Goal: Task Accomplishment & Management: Manage account settings

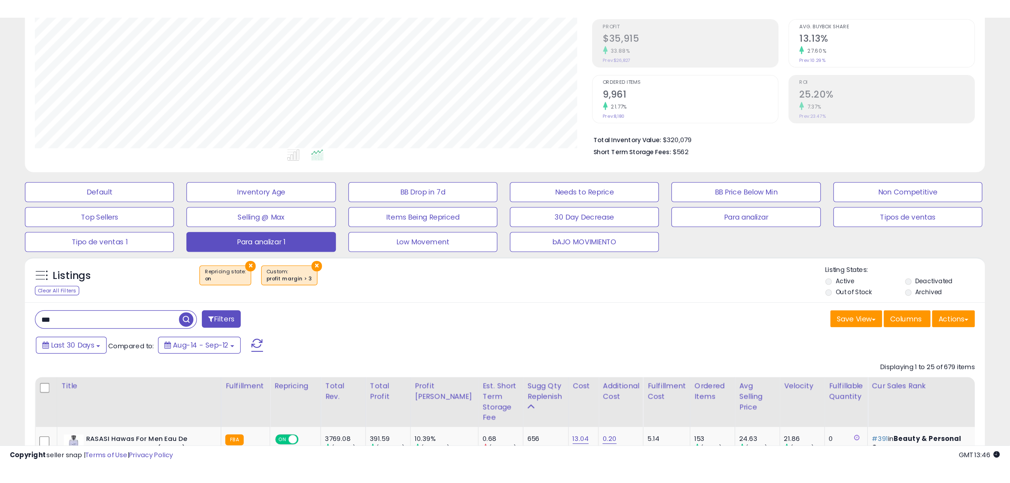
scroll to position [145, 566]
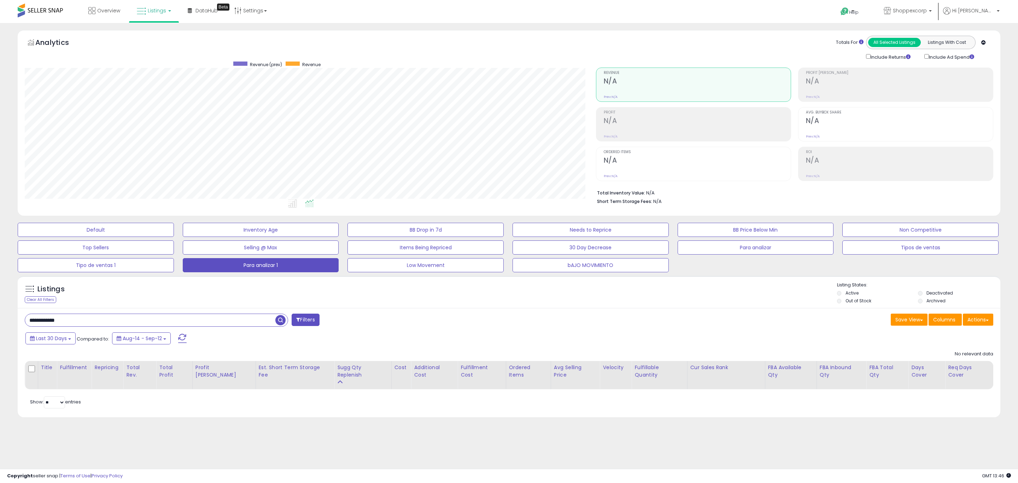
scroll to position [145, 572]
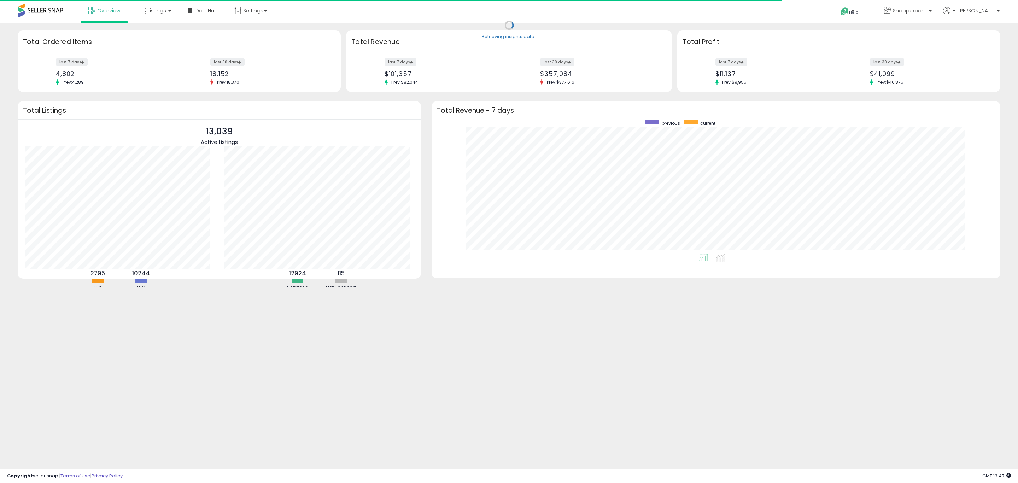
scroll to position [134, 555]
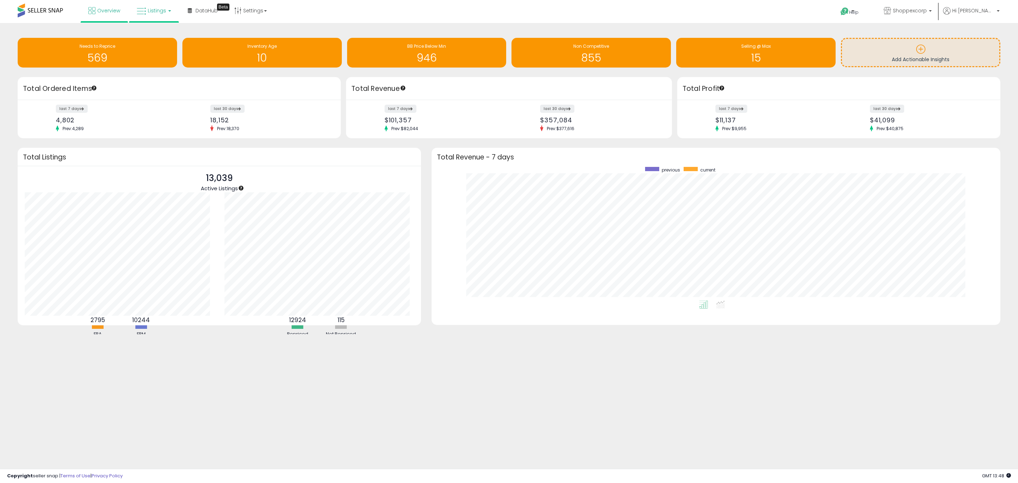
click at [167, 7] on link "Listings" at bounding box center [153, 10] width 45 height 21
click at [172, 35] on icon at bounding box center [159, 34] width 31 height 9
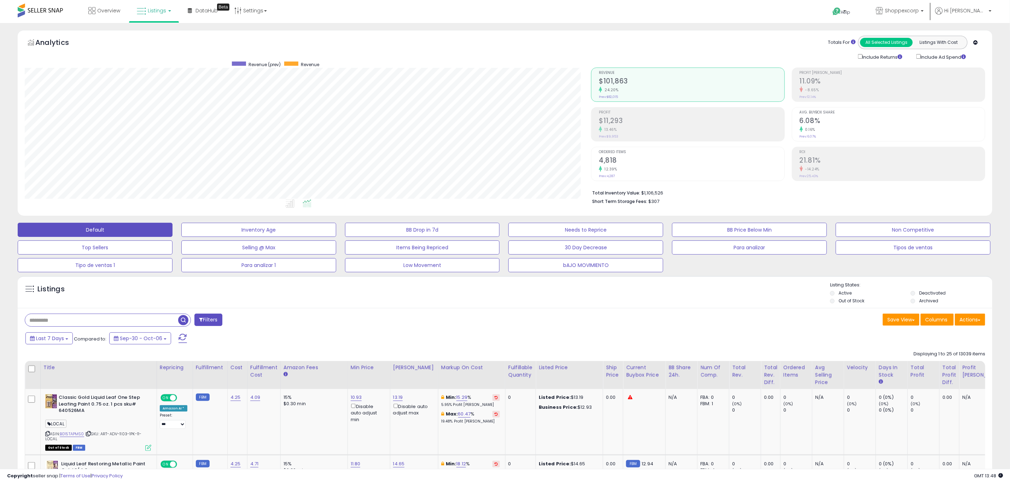
scroll to position [145, 566]
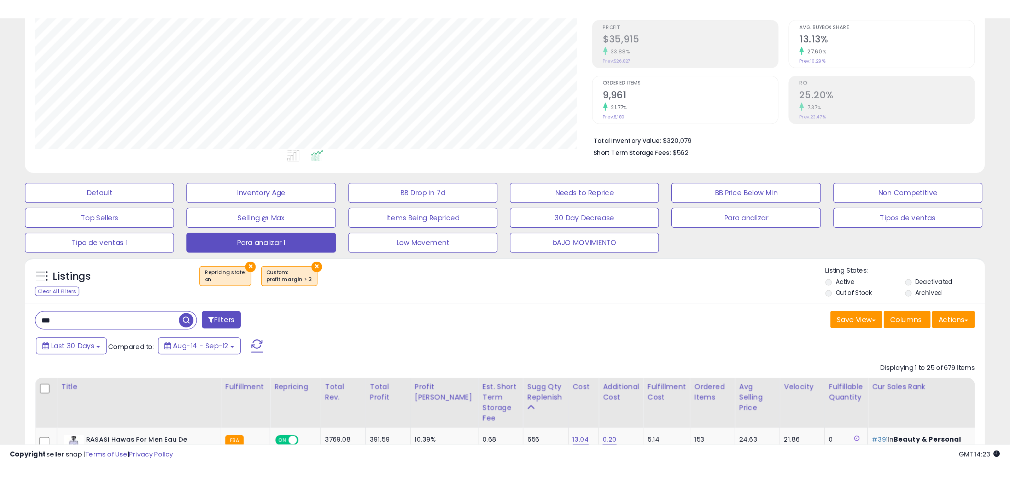
scroll to position [145, 566]
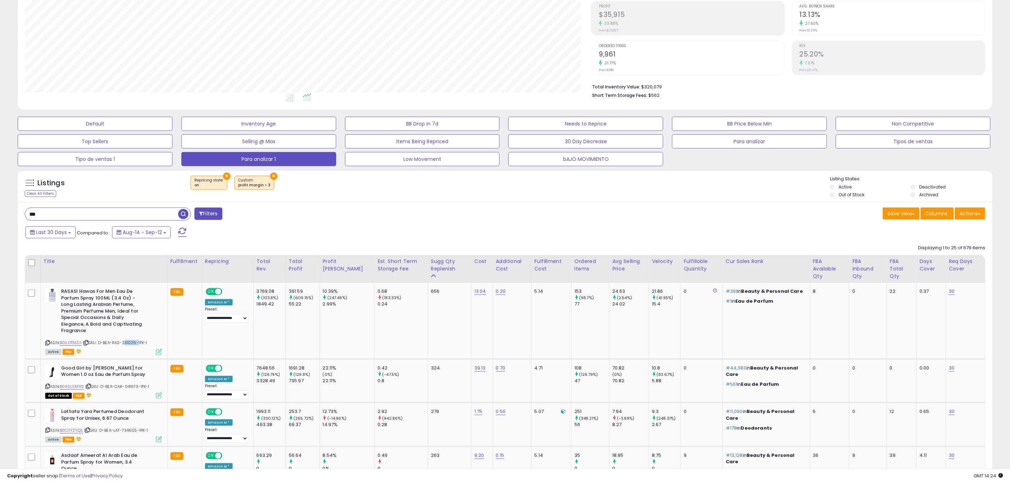
drag, startPoint x: 509, startPoint y: 222, endPoint x: 497, endPoint y: 224, distance: 11.8
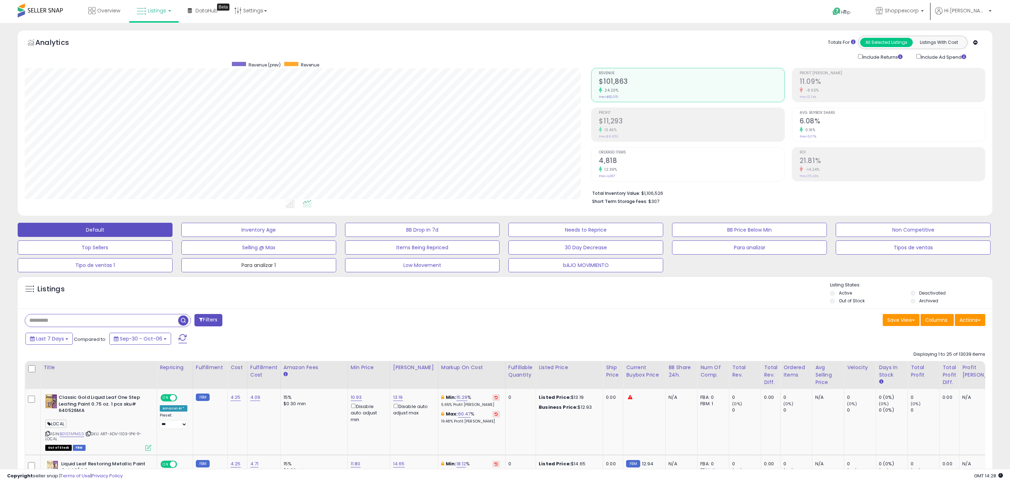
click at [235, 271] on button "Para analizar 1" at bounding box center [258, 265] width 155 height 14
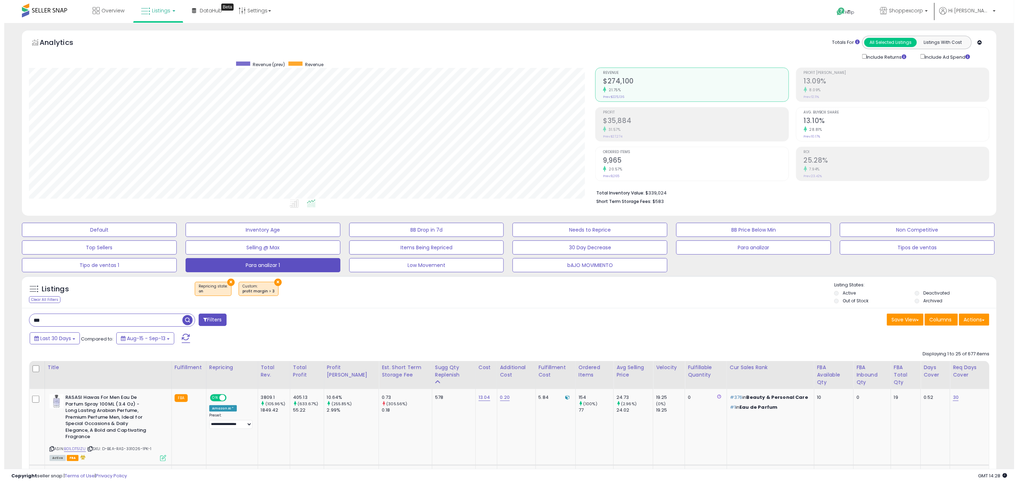
scroll to position [145, 566]
click at [226, 281] on button "×" at bounding box center [226, 282] width 7 height 7
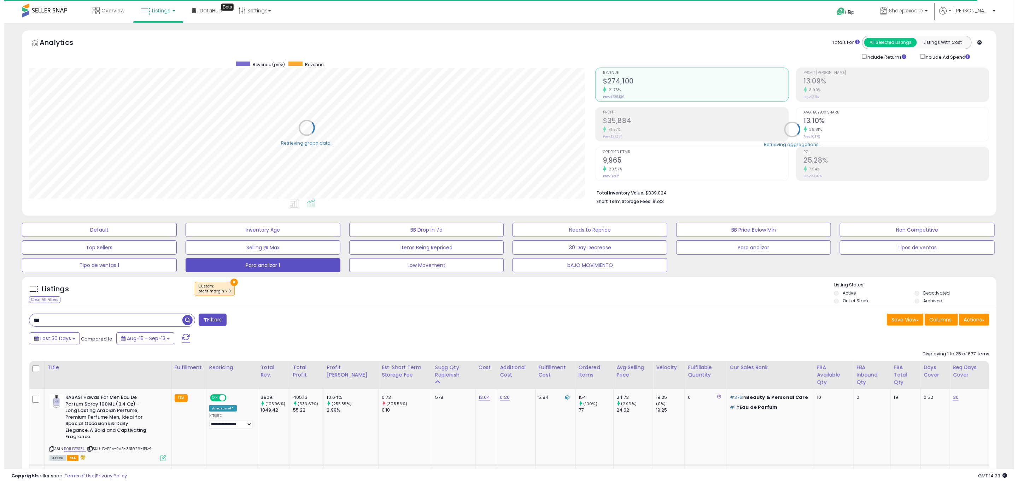
scroll to position [353316, 352894]
click at [226, 281] on button "×" at bounding box center [229, 282] width 7 height 7
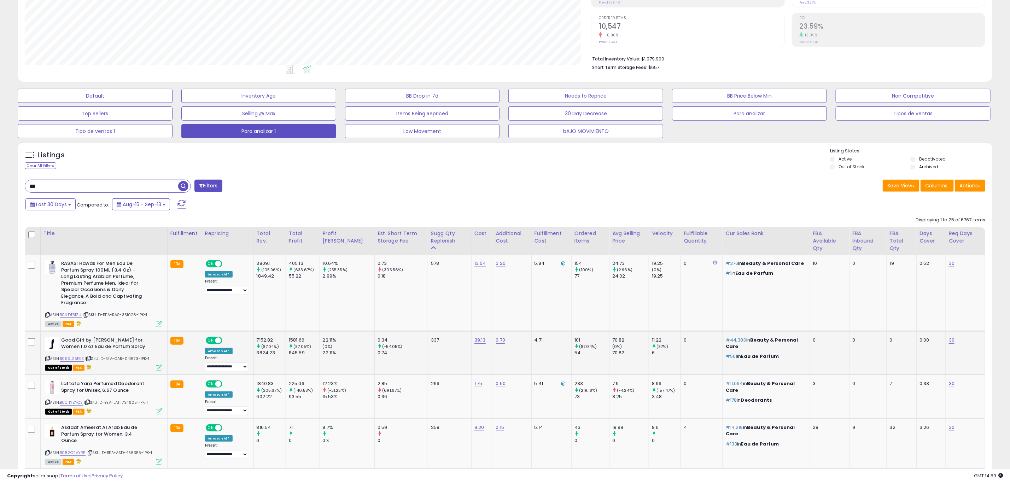
scroll to position [265, 0]
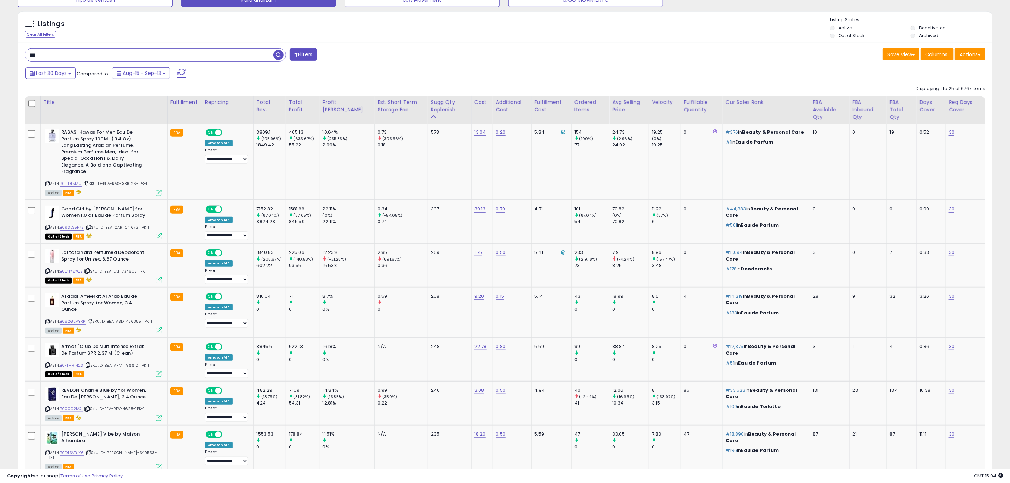
drag, startPoint x: 104, startPoint y: 58, endPoint x: 0, endPoint y: 43, distance: 105.0
paste input "**********"
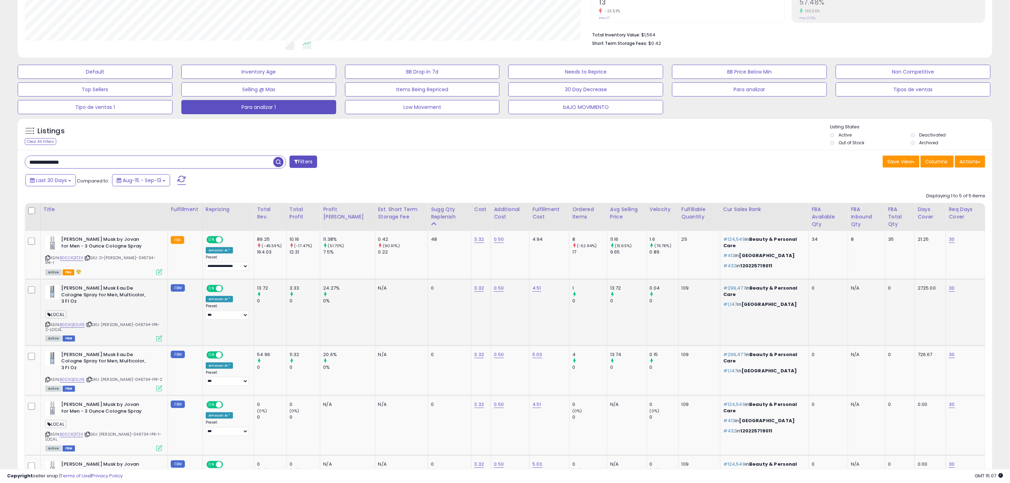
scroll to position [159, 0]
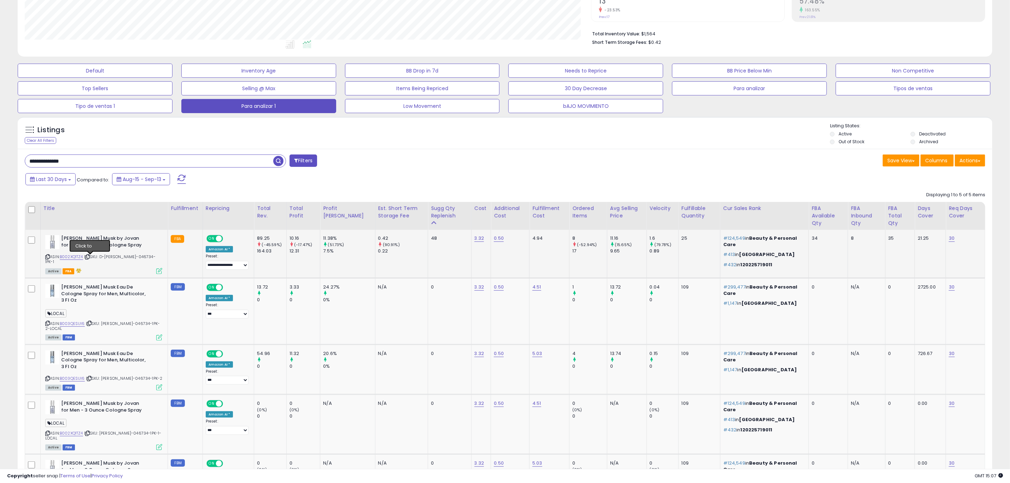
click at [89, 258] on icon at bounding box center [87, 257] width 5 height 4
drag, startPoint x: 95, startPoint y: 164, endPoint x: 0, endPoint y: 150, distance: 95.9
click at [0, 150] on div "**********" at bounding box center [505, 209] width 1010 height 691
paste input "text"
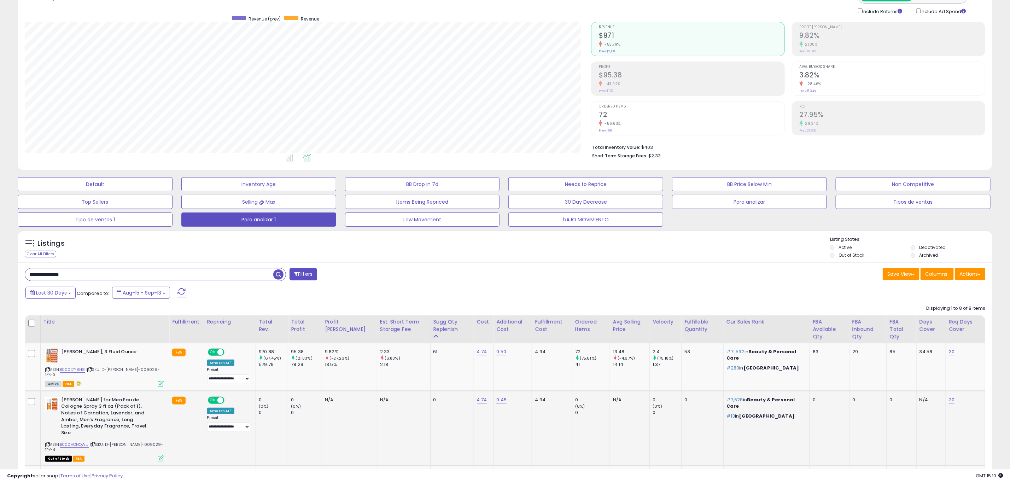
scroll to position [106, 0]
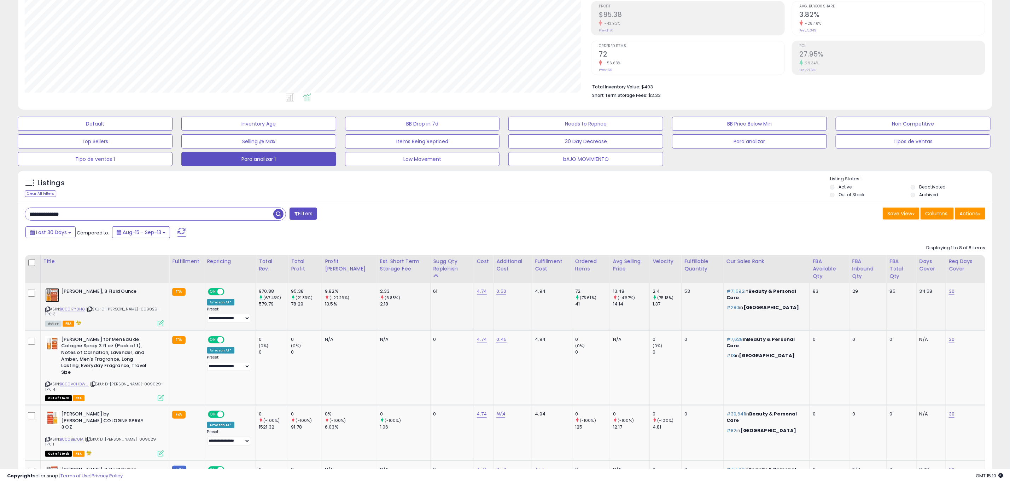
click at [53, 299] on img at bounding box center [52, 295] width 14 height 14
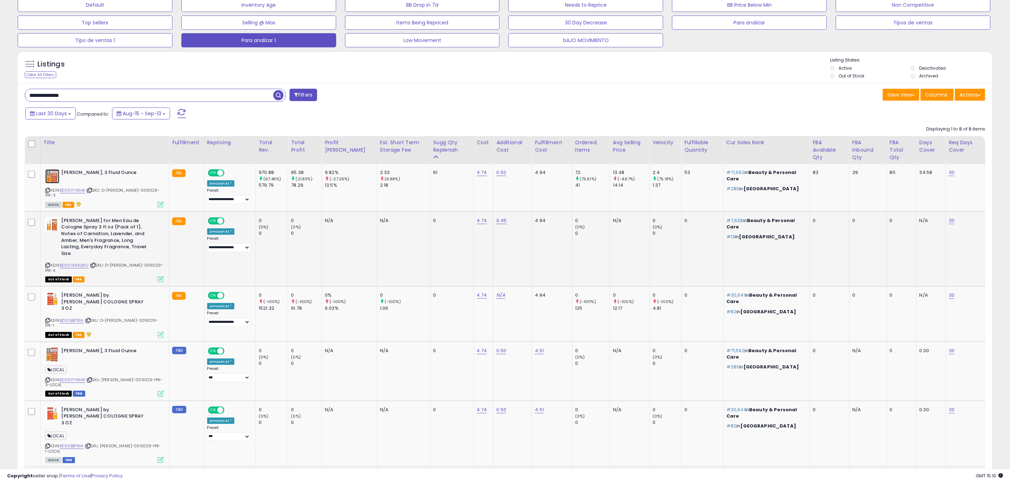
scroll to position [228, 0]
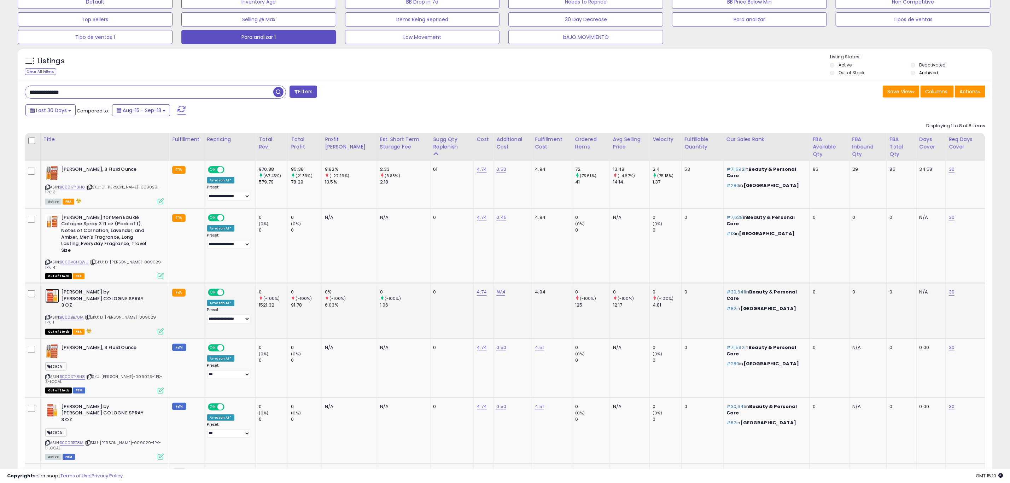
click at [54, 289] on img at bounding box center [52, 296] width 14 height 14
drag, startPoint x: 477, startPoint y: 297, endPoint x: 466, endPoint y: 298, distance: 11.4
click at [474, 298] on td "4.74" at bounding box center [484, 310] width 20 height 55
click at [456, 291] on td "0" at bounding box center [451, 310] width 43 height 55
drag, startPoint x: 473, startPoint y: 291, endPoint x: 463, endPoint y: 292, distance: 9.6
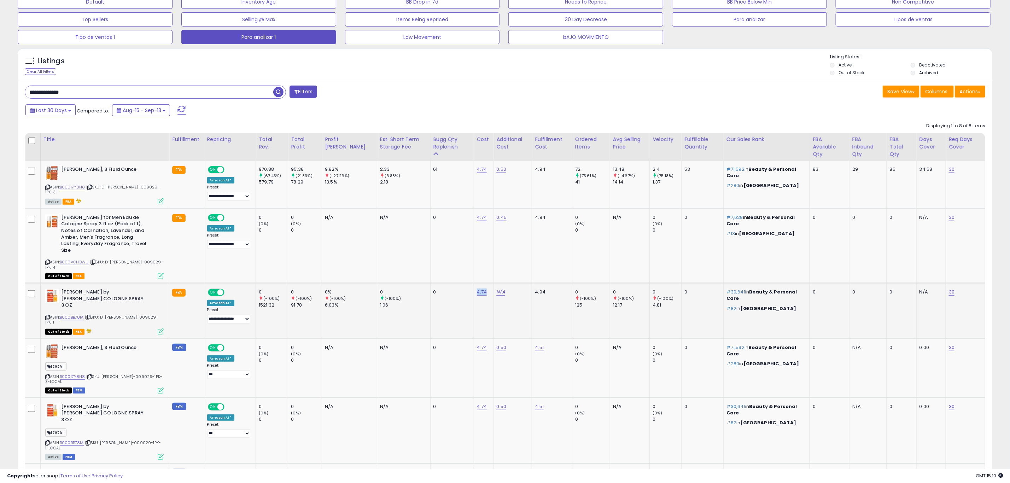
click at [474, 292] on td "4.74" at bounding box center [484, 310] width 20 height 55
copy link "4.74"
click at [90, 189] on icon at bounding box center [89, 187] width 5 height 4
drag, startPoint x: 475, startPoint y: 228, endPoint x: 457, endPoint y: 232, distance: 18.0
click at [457, 232] on tr "Jovan Musk for Men Eau de Cologne Spray 3 fl oz (Pack of 1), Notes of Carnation…" at bounding box center [505, 245] width 960 height 75
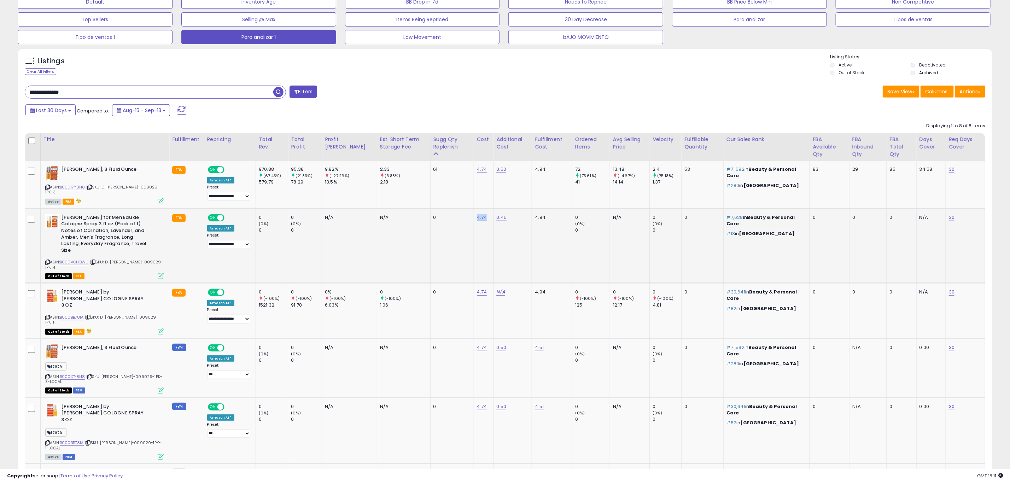
copy tr "4.74"
drag, startPoint x: 99, startPoint y: 92, endPoint x: 0, endPoint y: 86, distance: 98.8
click at [0, 86] on div "**********" at bounding box center [505, 243] width 1010 height 896
paste input "text"
type input "**********"
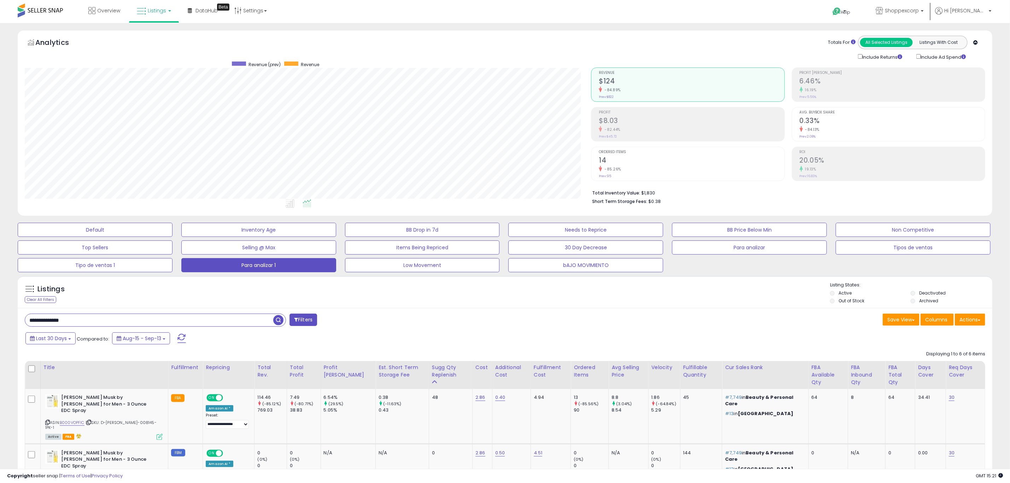
scroll to position [212, 0]
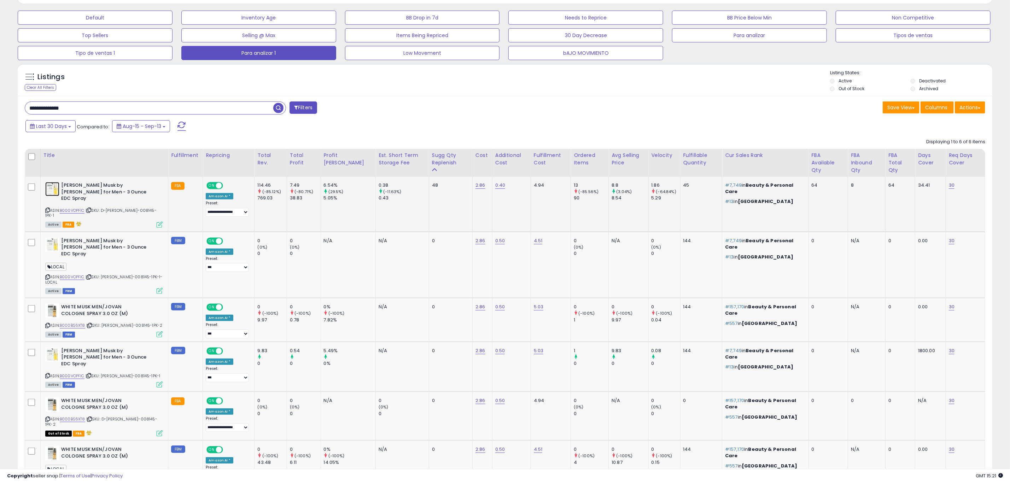
click at [50, 195] on img at bounding box center [52, 189] width 14 height 14
click at [176, 159] on div "Fulfillment" at bounding box center [185, 155] width 29 height 7
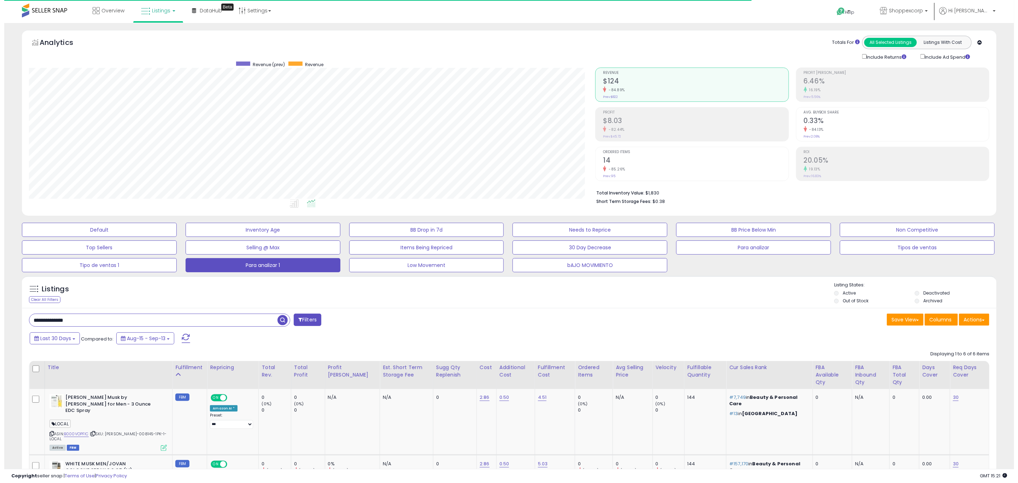
scroll to position [353316, 352894]
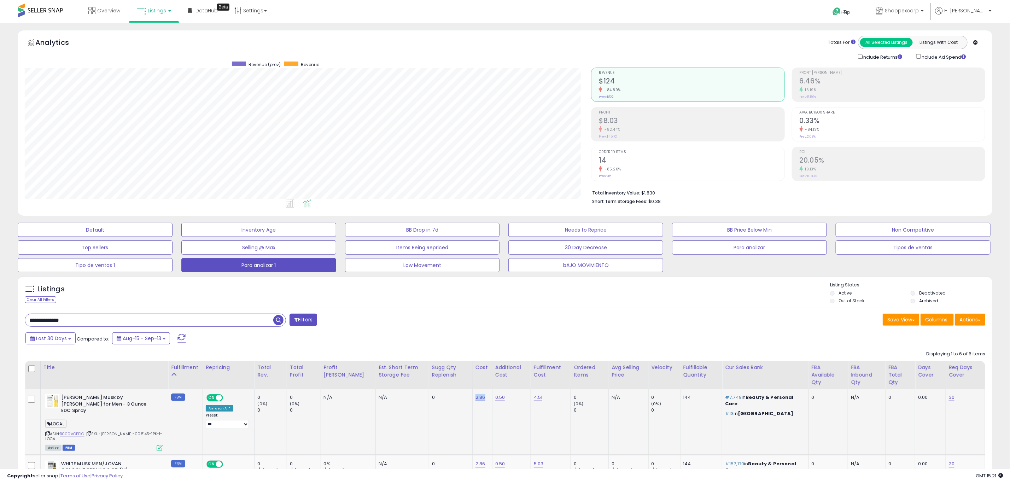
click at [472, 406] on td "2.86" at bounding box center [482, 422] width 20 height 66
copy link "2.86"
click at [187, 371] on div "Fulfillment" at bounding box center [185, 367] width 29 height 7
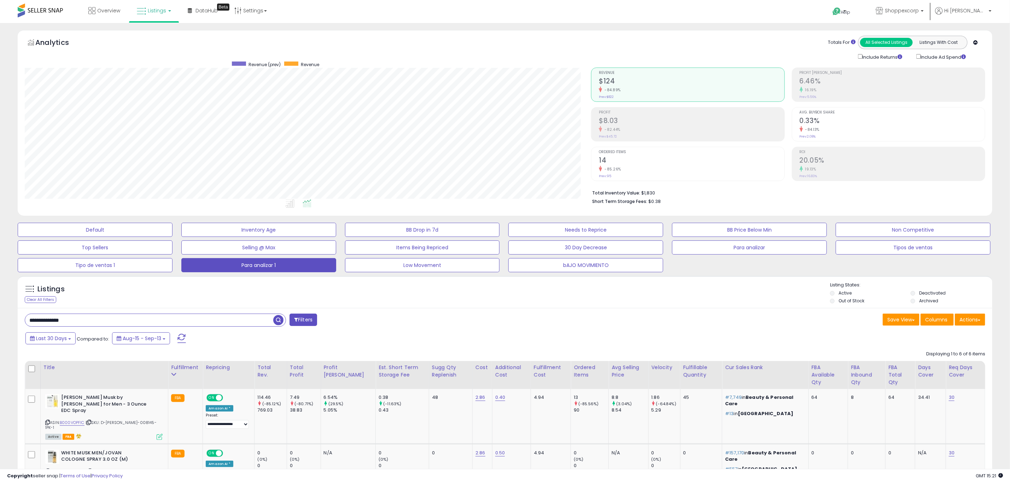
scroll to position [212, 0]
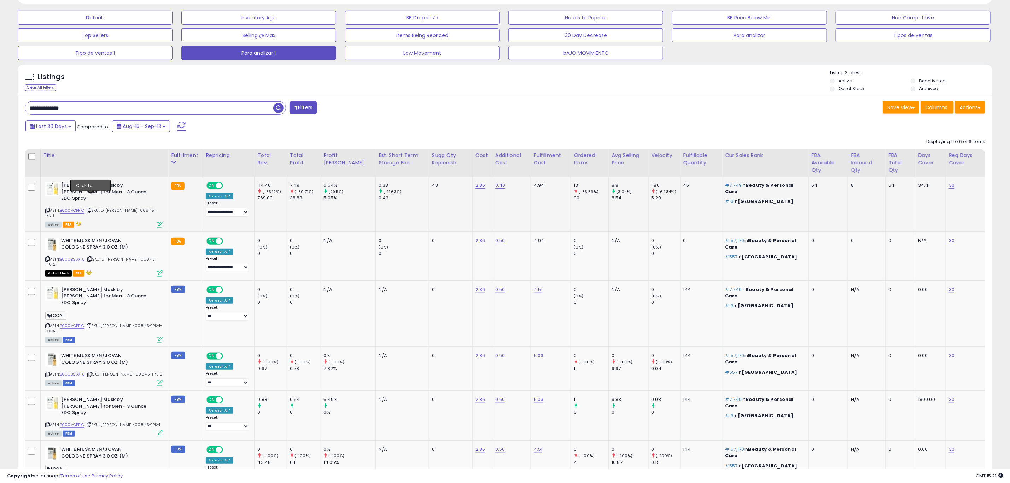
click at [91, 208] on icon at bounding box center [89, 210] width 5 height 4
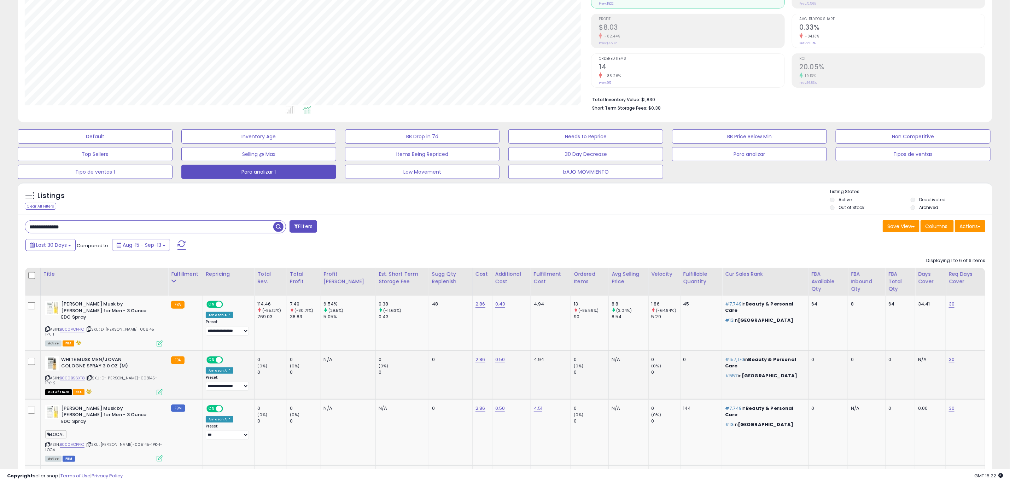
scroll to position [106, 0]
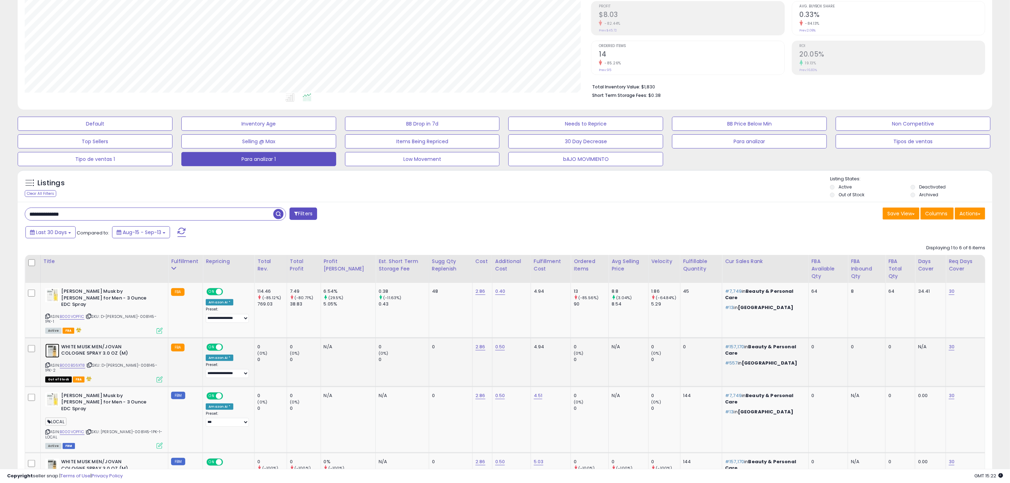
click at [52, 344] on img at bounding box center [52, 351] width 14 height 14
click at [89, 363] on icon at bounding box center [89, 365] width 5 height 4
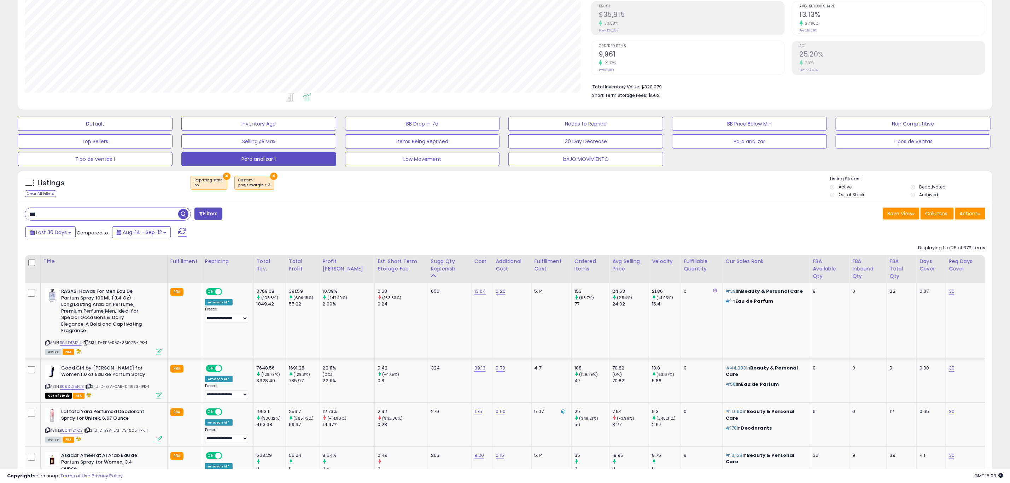
scroll to position [145, 566]
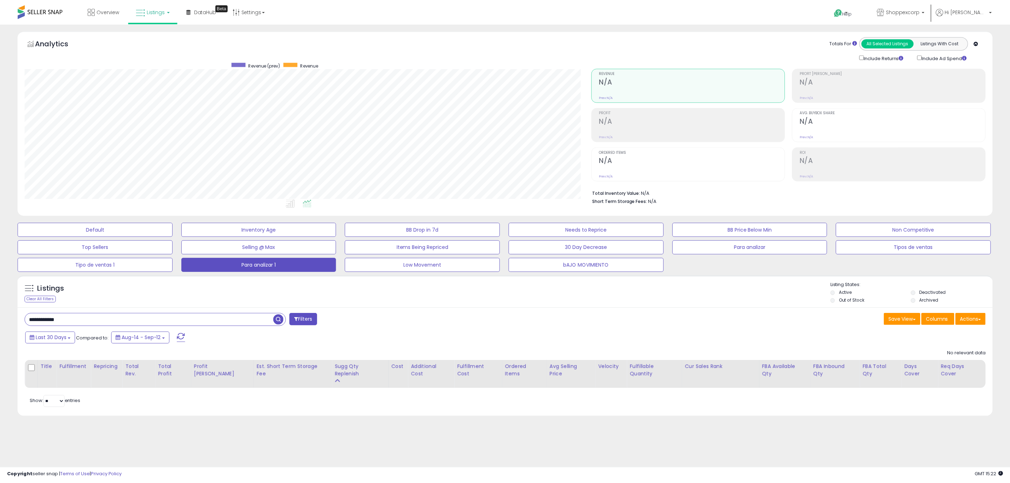
scroll to position [145, 572]
drag, startPoint x: 123, startPoint y: 322, endPoint x: 0, endPoint y: 293, distance: 126.5
click at [0, 293] on div "**********" at bounding box center [509, 233] width 1018 height 421
paste input "**"
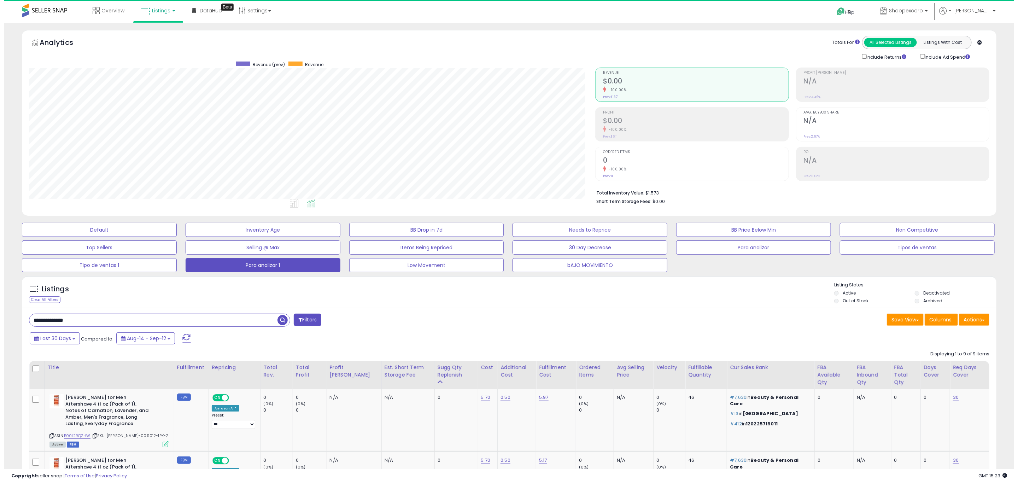
scroll to position [145, 566]
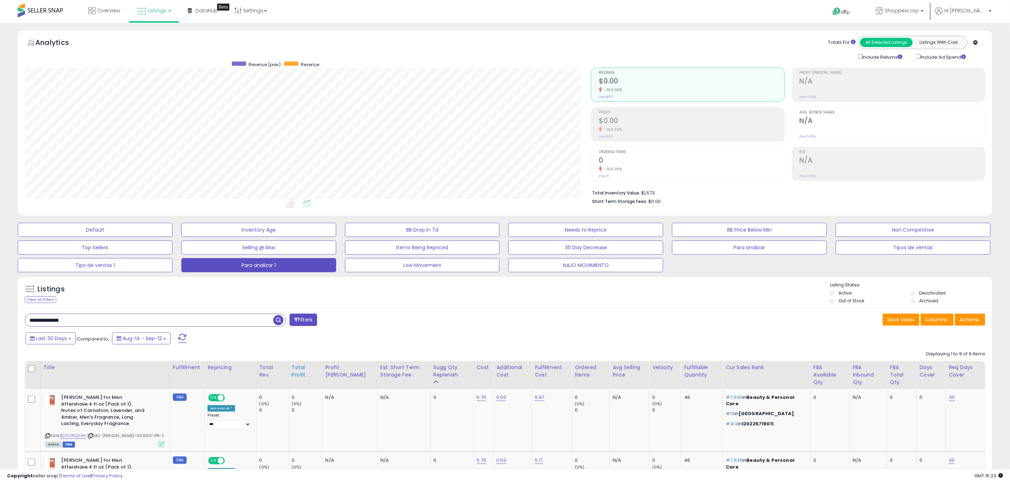
click at [192, 370] on div "Fulfillment" at bounding box center [187, 367] width 29 height 7
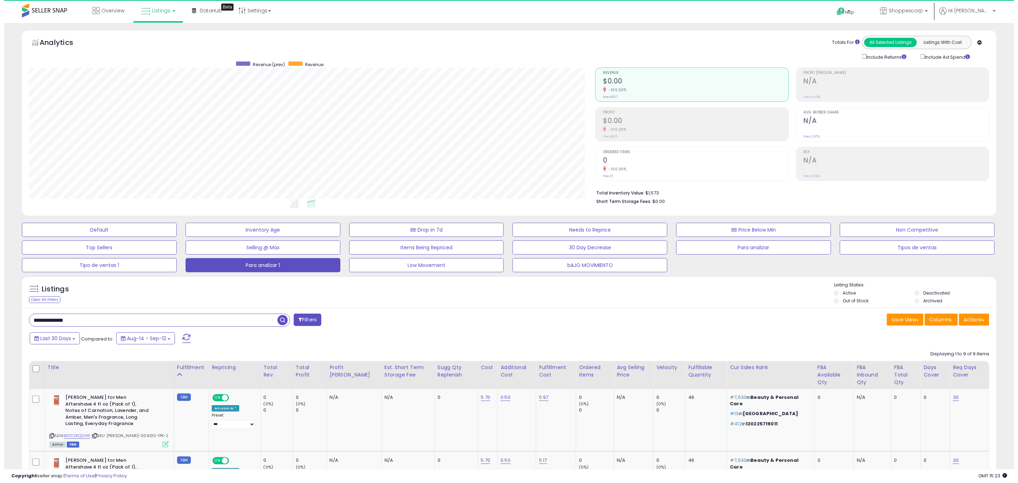
scroll to position [353316, 352894]
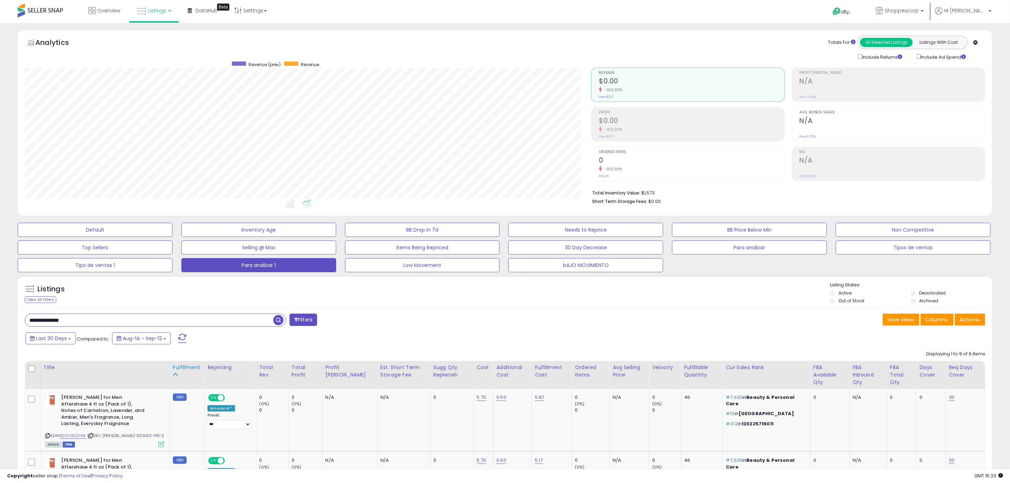
click at [187, 371] on div "Fulfillment" at bounding box center [187, 367] width 29 height 7
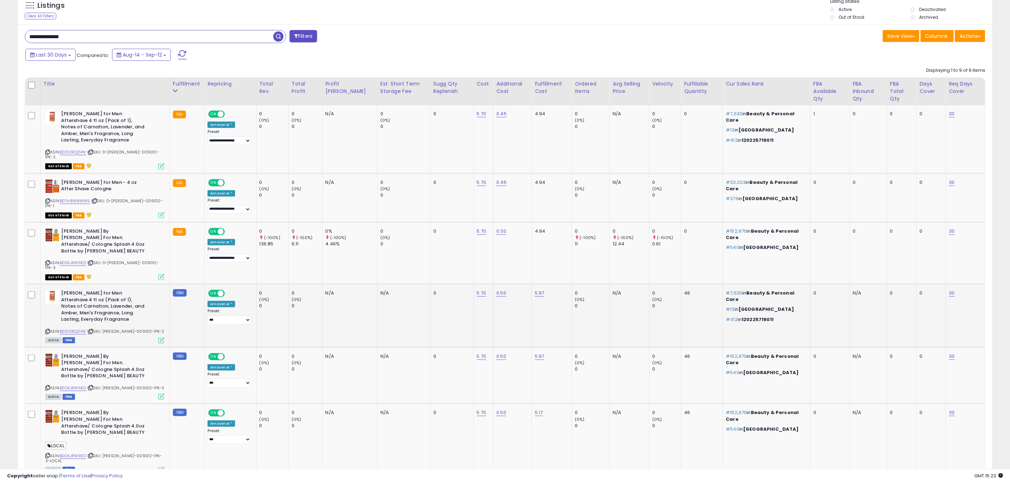
scroll to position [265, 0]
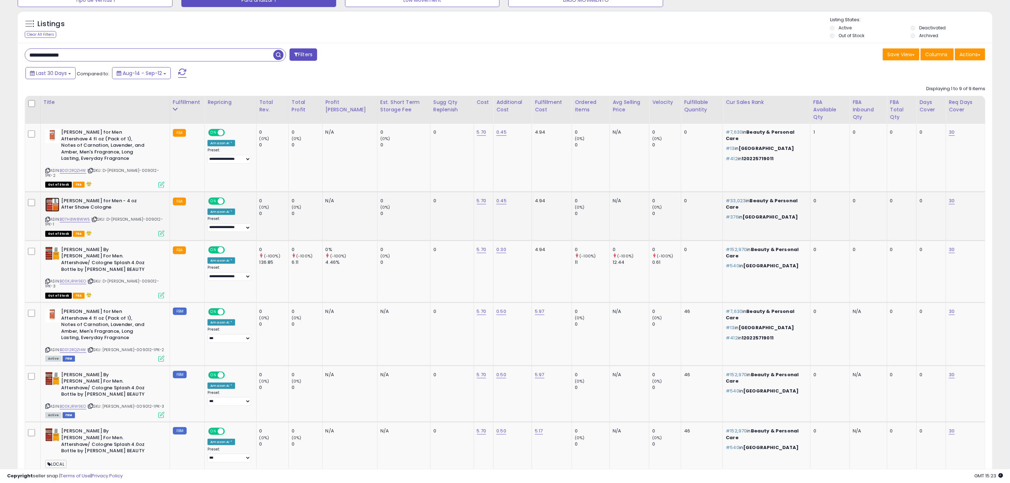
click at [52, 198] on img at bounding box center [52, 205] width 14 height 14
click at [54, 130] on img at bounding box center [52, 136] width 14 height 14
click at [48, 246] on img at bounding box center [52, 253] width 14 height 14
drag, startPoint x: 469, startPoint y: 241, endPoint x: 455, endPoint y: 247, distance: 15.4
click at [455, 247] on tr "[PERSON_NAME] By [PERSON_NAME] For Men. Aftershave/ Cologne Splash 4.0oz Bottle…" at bounding box center [505, 271] width 960 height 62
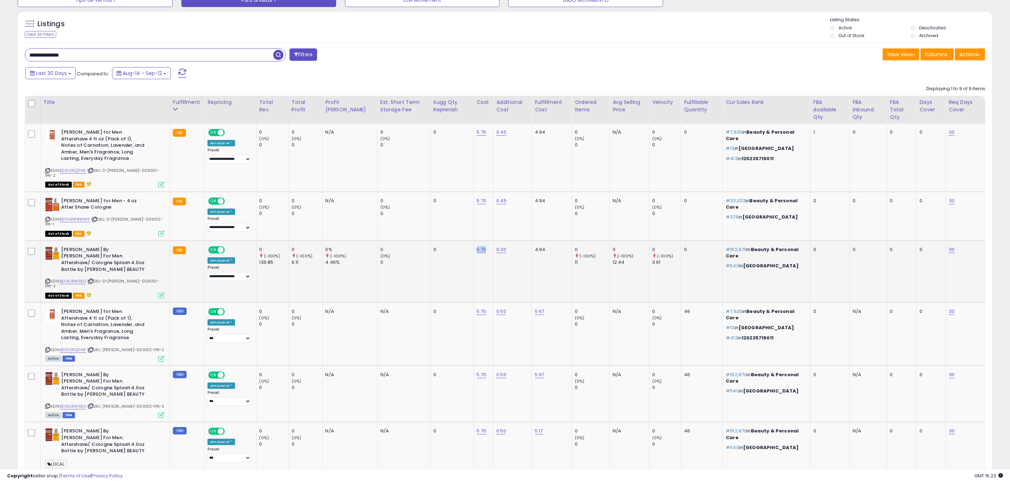
copy tr "5.70"
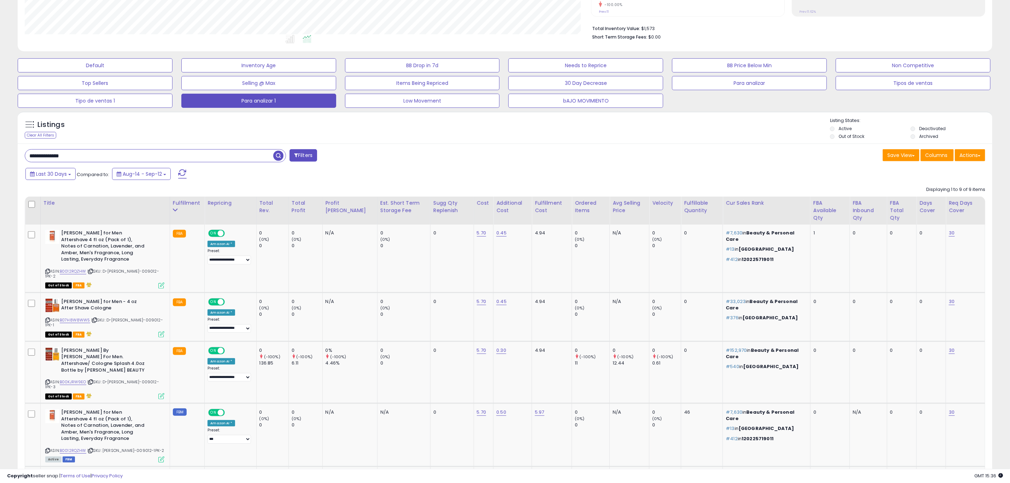
scroll to position [159, 0]
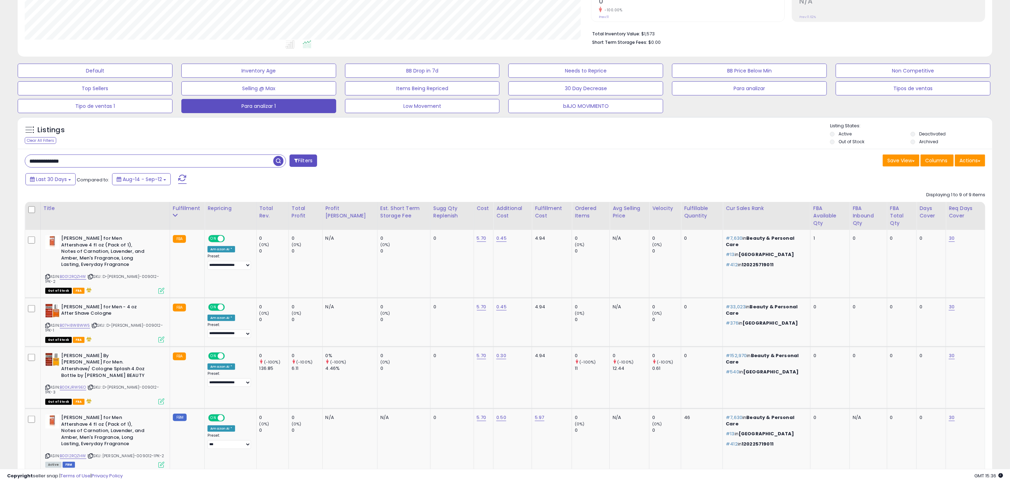
drag, startPoint x: 112, startPoint y: 165, endPoint x: 0, endPoint y: 154, distance: 112.9
click at [0, 154] on div "**********" at bounding box center [505, 353] width 1010 height 979
paste input "text"
type input "**********"
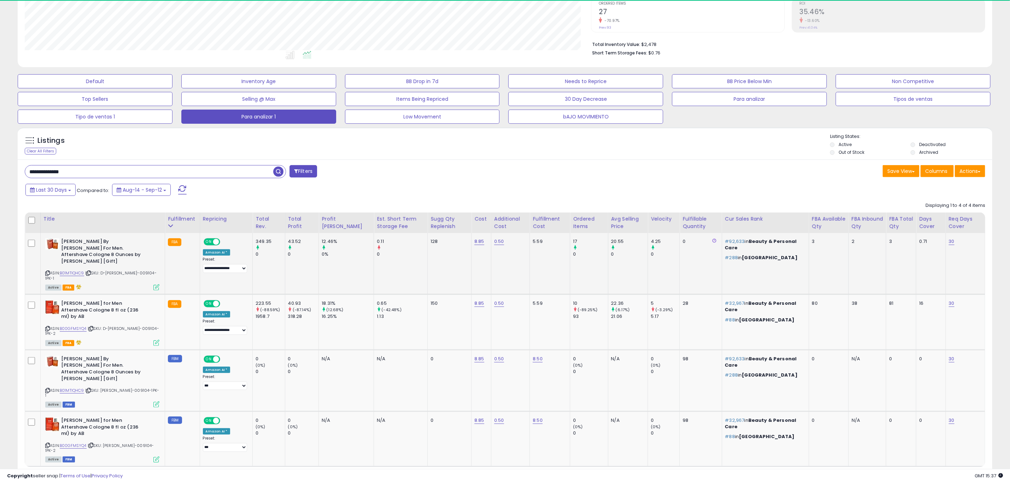
scroll to position [145, 566]
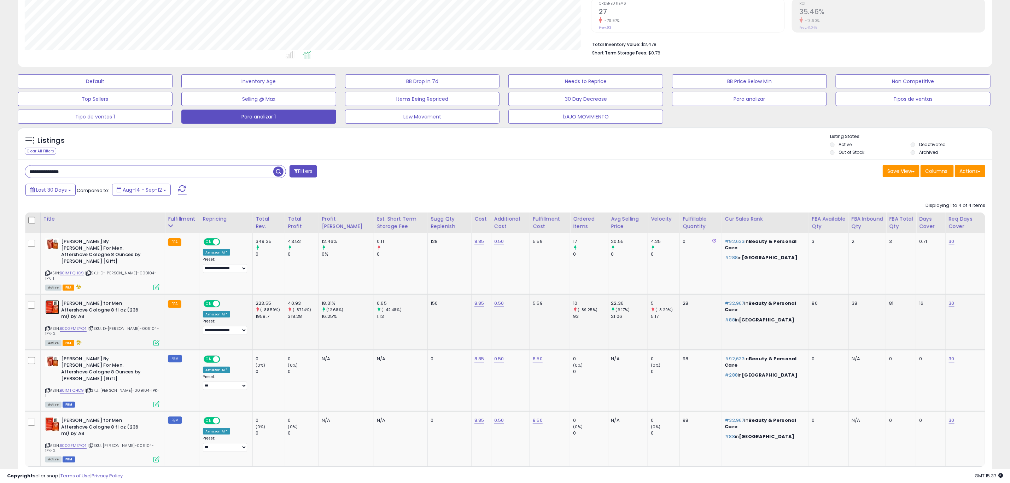
click at [54, 300] on img at bounding box center [52, 307] width 14 height 14
click at [51, 245] on img at bounding box center [52, 243] width 14 height 11
drag, startPoint x: 464, startPoint y: 254, endPoint x: 447, endPoint y: 256, distance: 17.1
click at [447, 256] on tr "[PERSON_NAME] By [PERSON_NAME] For Men. Aftershave Cologne 8 Ounces by Jovan [G…" at bounding box center [505, 264] width 960 height 62
click at [472, 257] on td "8.85" at bounding box center [482, 264] width 20 height 62
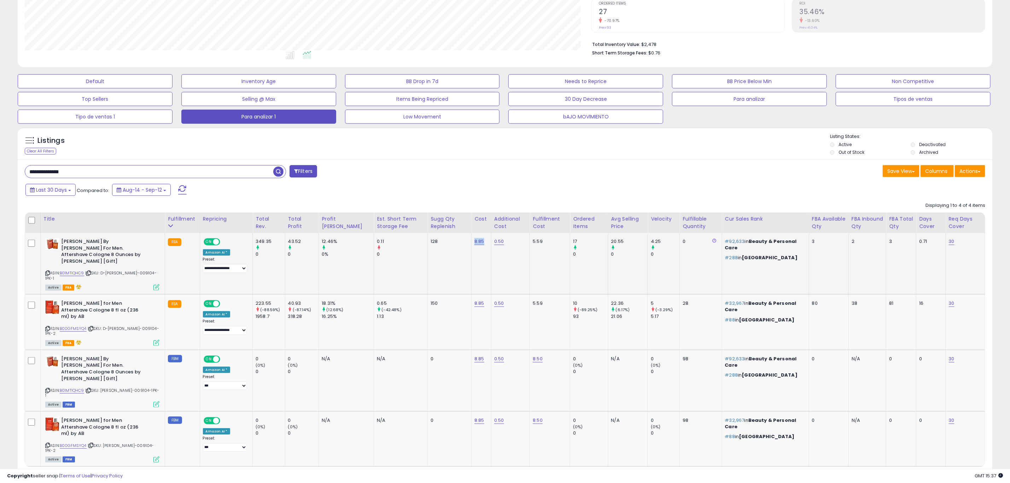
drag, startPoint x: 471, startPoint y: 252, endPoint x: 455, endPoint y: 252, distance: 15.9
click at [472, 252] on td "8.85" at bounding box center [482, 264] width 20 height 62
copy link "8.85"
click at [92, 327] on icon at bounding box center [91, 329] width 5 height 4
